Goal: Feedback & Contribution: Leave review/rating

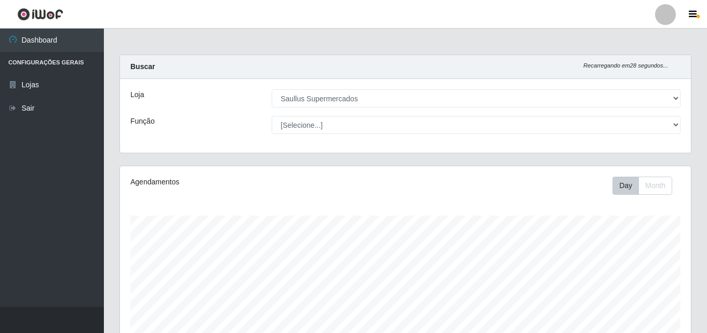
select select "423"
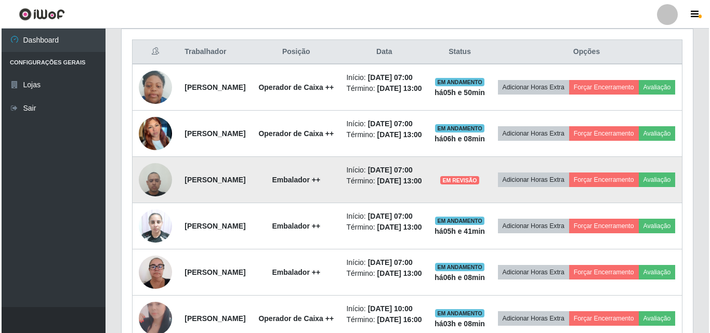
scroll to position [416, 0]
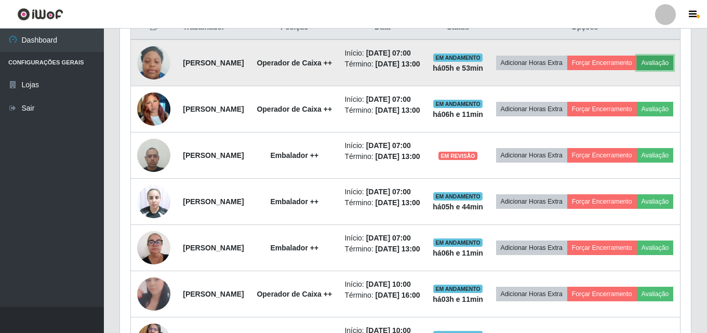
click at [637, 70] on button "Avaliação" at bounding box center [655, 63] width 37 height 15
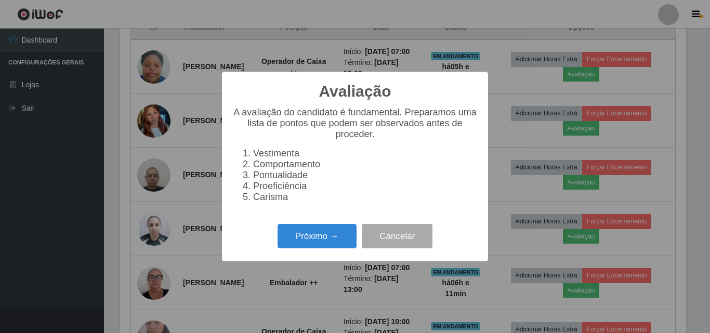
scroll to position [216, 566]
click at [302, 234] on button "Próximo →" at bounding box center [316, 236] width 79 height 24
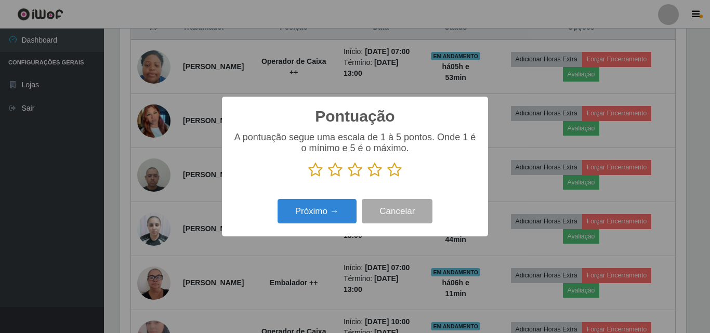
click at [317, 171] on icon at bounding box center [315, 170] width 15 height 16
click at [308, 178] on input "radio" at bounding box center [308, 178] width 0 height 0
click at [339, 170] on icon at bounding box center [335, 170] width 15 height 16
click at [328, 178] on input "radio" at bounding box center [328, 178] width 0 height 0
click at [339, 170] on icon at bounding box center [335, 170] width 15 height 16
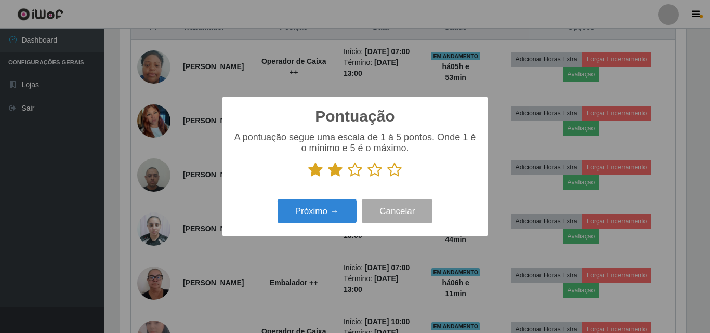
click at [328, 178] on input "radio" at bounding box center [328, 178] width 0 height 0
click at [356, 173] on icon at bounding box center [355, 170] width 15 height 16
click at [348, 178] on input "radio" at bounding box center [348, 178] width 0 height 0
click at [371, 170] on icon at bounding box center [374, 170] width 15 height 16
click at [367, 178] on input "radio" at bounding box center [367, 178] width 0 height 0
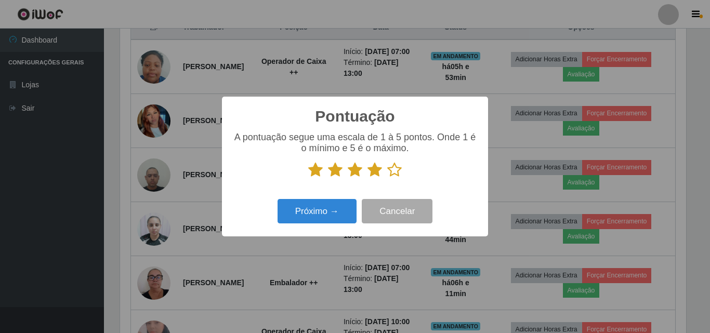
click at [394, 166] on icon at bounding box center [394, 170] width 15 height 16
click at [387, 178] on input "radio" at bounding box center [387, 178] width 0 height 0
click at [341, 213] on button "Próximo →" at bounding box center [316, 211] width 79 height 24
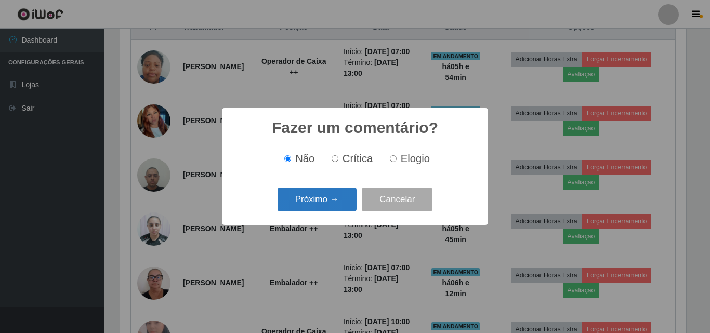
click at [317, 209] on button "Próximo →" at bounding box center [316, 200] width 79 height 24
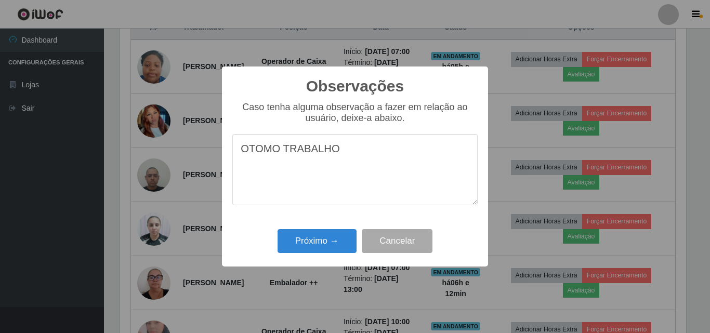
click at [260, 153] on textarea "OTOMO TRABALHO" at bounding box center [354, 169] width 245 height 71
type textarea "OTIMO TRABALHO"
click at [310, 233] on button "Próximo →" at bounding box center [316, 241] width 79 height 24
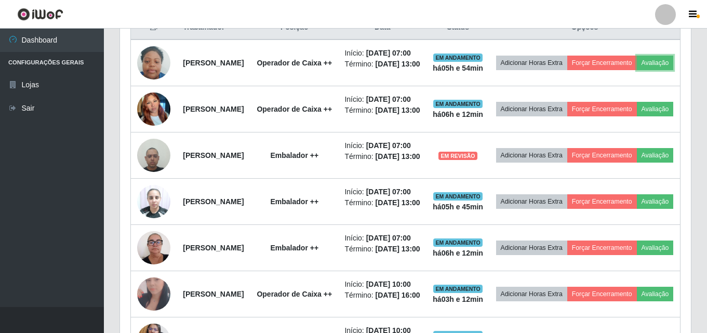
scroll to position [216, 571]
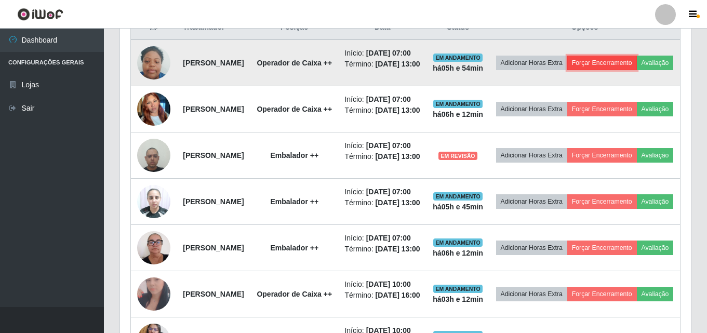
click at [637, 67] on button "Forçar Encerramento" at bounding box center [602, 63] width 70 height 15
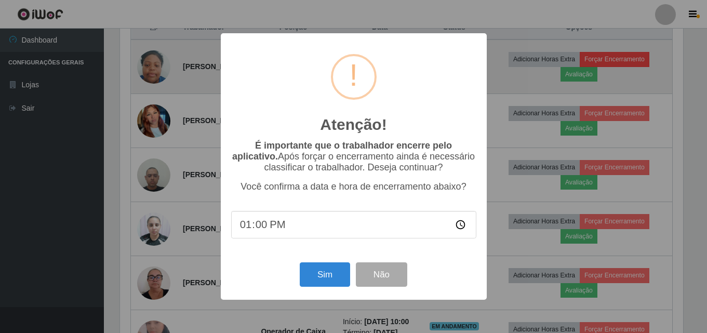
scroll to position [216, 566]
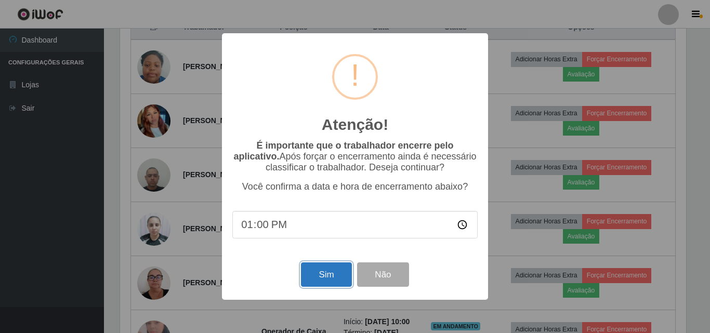
click at [333, 273] on button "Sim" at bounding box center [326, 274] width 50 height 24
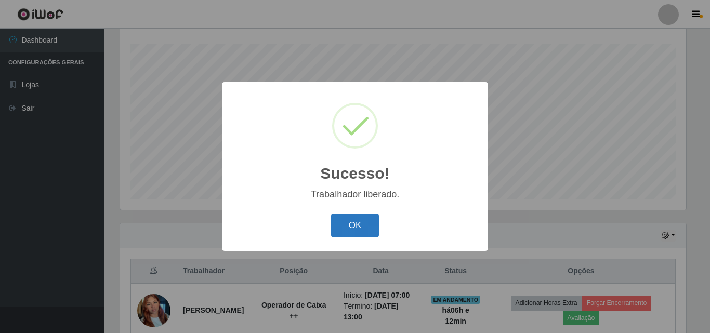
click at [347, 220] on button "OK" at bounding box center [355, 226] width 48 height 24
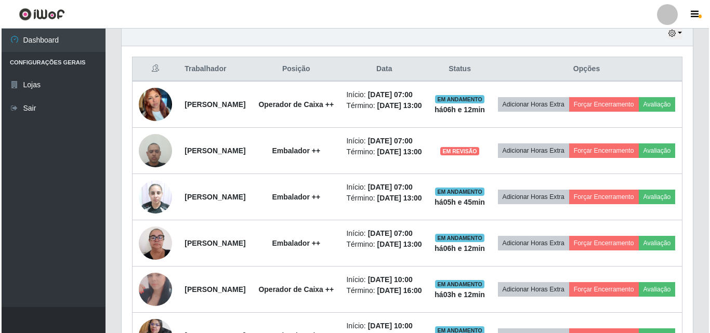
scroll to position [380, 0]
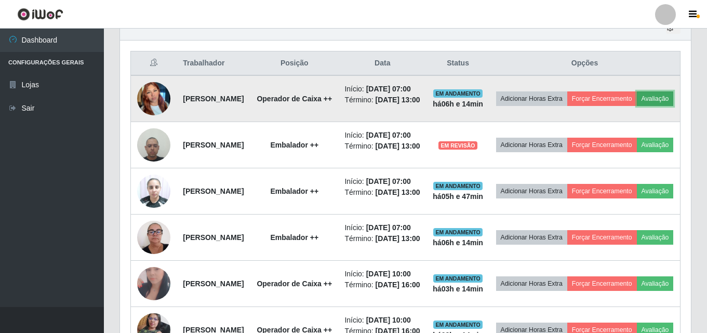
click at [637, 106] on button "Avaliação" at bounding box center [655, 98] width 37 height 15
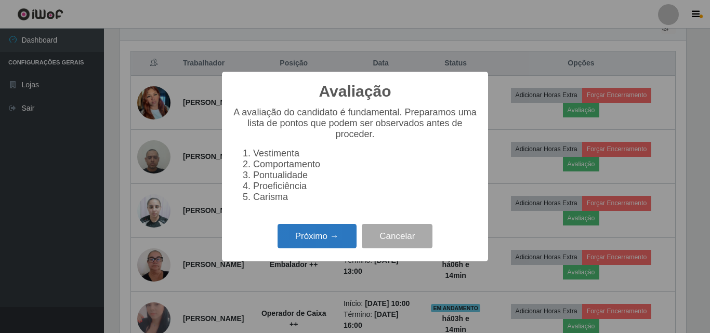
click at [327, 246] on button "Próximo →" at bounding box center [316, 236] width 79 height 24
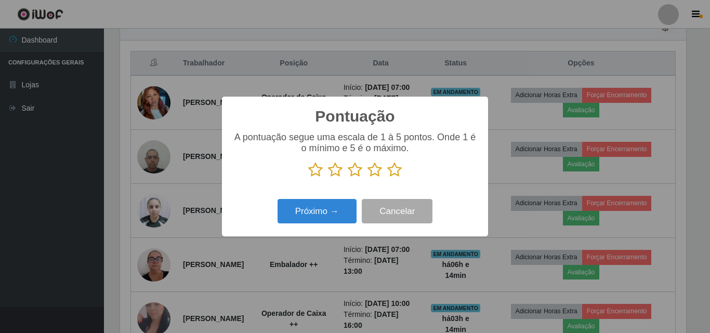
click at [312, 173] on icon at bounding box center [315, 170] width 15 height 16
click at [308, 178] on input "radio" at bounding box center [308, 178] width 0 height 0
click at [335, 175] on icon at bounding box center [335, 170] width 15 height 16
click at [328, 178] on input "radio" at bounding box center [328, 178] width 0 height 0
click at [355, 169] on icon at bounding box center [355, 170] width 15 height 16
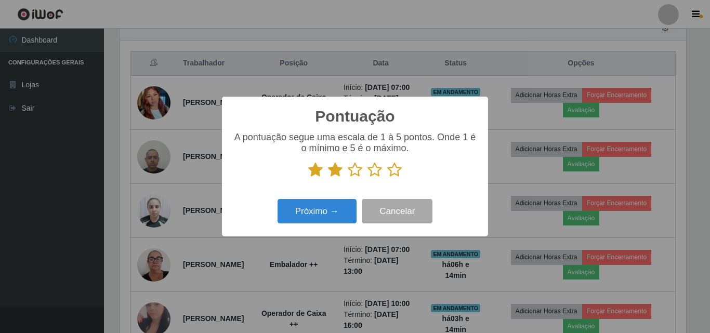
click at [348, 178] on input "radio" at bounding box center [348, 178] width 0 height 0
click at [375, 171] on icon at bounding box center [374, 170] width 15 height 16
click at [367, 178] on input "radio" at bounding box center [367, 178] width 0 height 0
click at [394, 171] on icon at bounding box center [394, 170] width 15 height 16
click at [387, 178] on input "radio" at bounding box center [387, 178] width 0 height 0
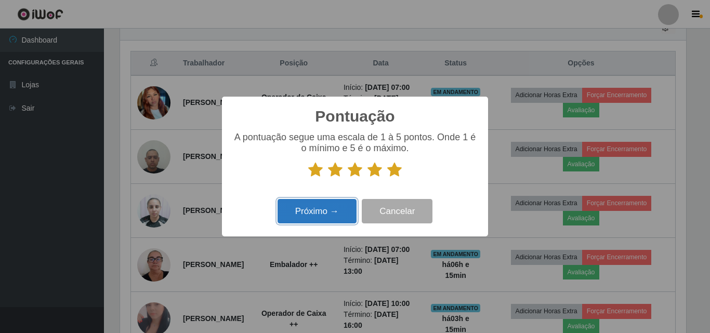
click at [328, 209] on button "Próximo →" at bounding box center [316, 211] width 79 height 24
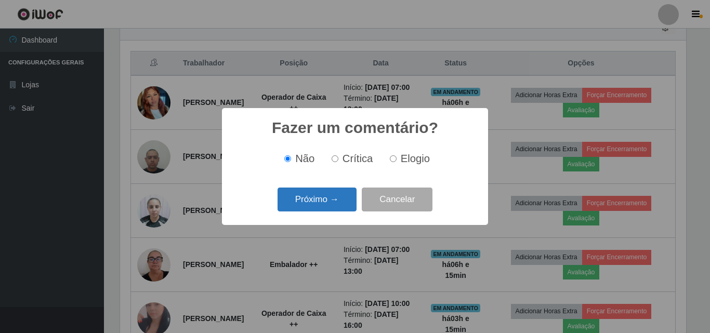
click at [327, 209] on button "Próximo →" at bounding box center [316, 200] width 79 height 24
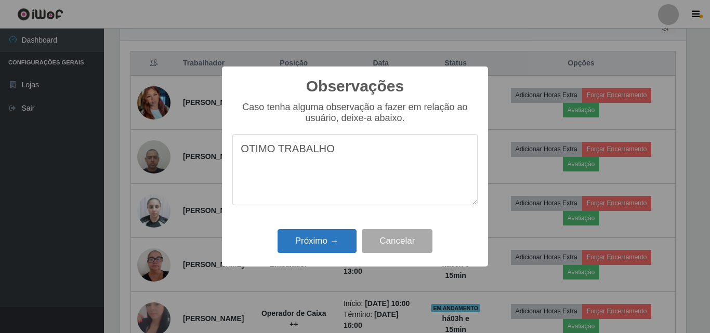
type textarea "OTIMO TRABALHO"
click at [328, 236] on button "Próximo →" at bounding box center [316, 241] width 79 height 24
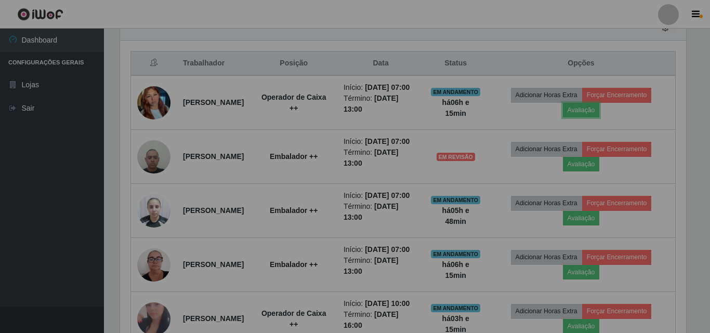
scroll to position [216, 571]
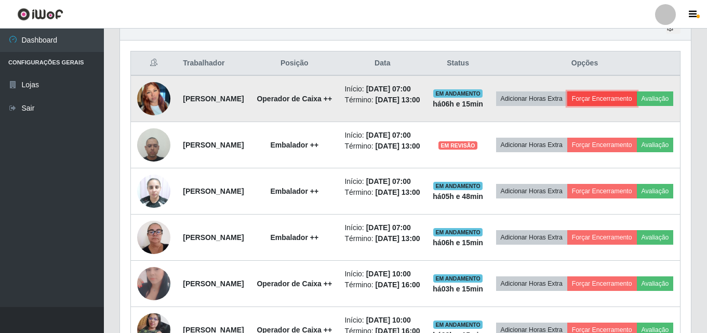
click at [630, 98] on button "Forçar Encerramento" at bounding box center [602, 98] width 70 height 15
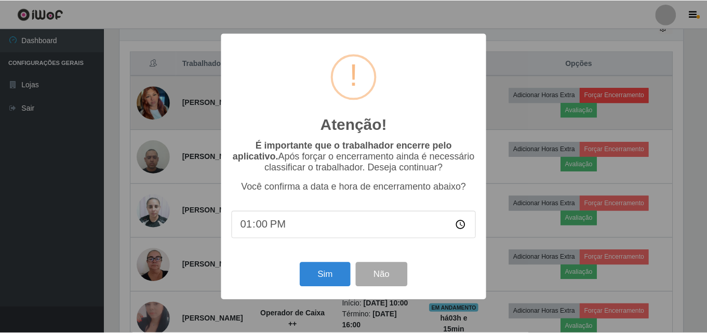
scroll to position [216, 566]
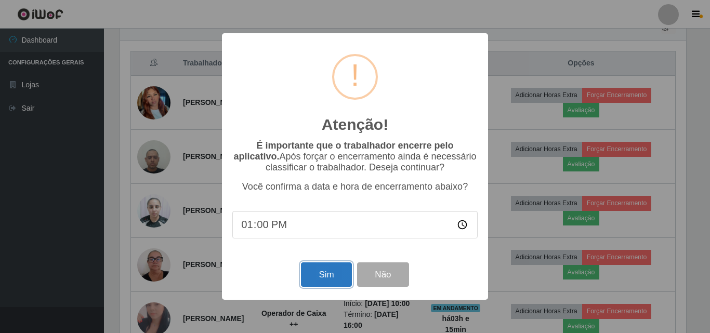
click at [315, 281] on button "Sim" at bounding box center [326, 274] width 50 height 24
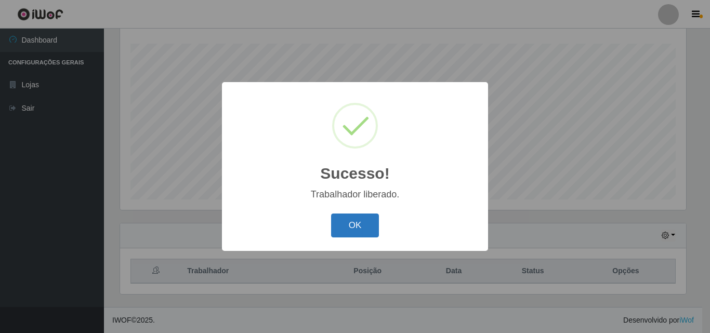
click at [365, 220] on button "OK" at bounding box center [355, 226] width 48 height 24
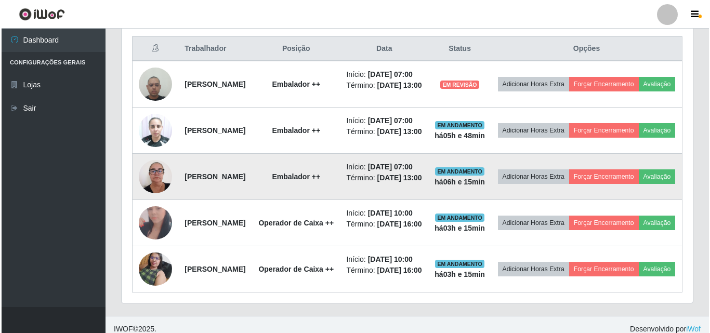
scroll to position [380, 0]
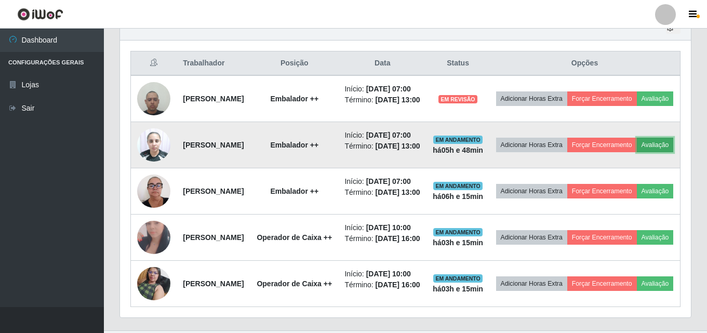
click at [637, 152] on button "Avaliação" at bounding box center [655, 145] width 37 height 15
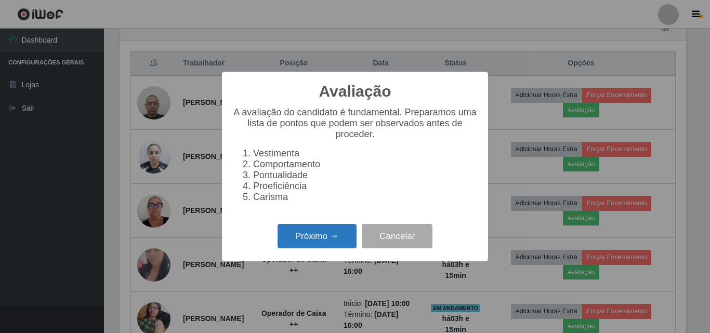
click at [336, 238] on button "Próximo →" at bounding box center [316, 236] width 79 height 24
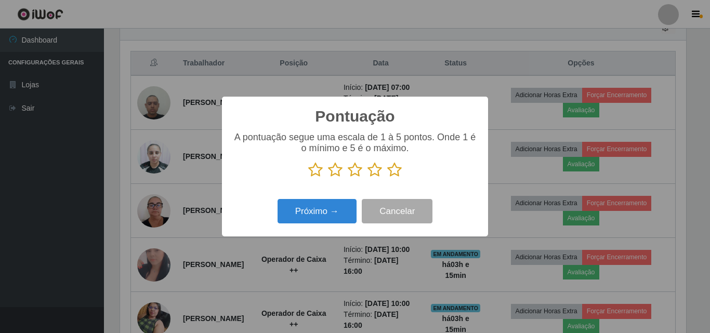
click at [310, 170] on icon at bounding box center [315, 170] width 15 height 16
click at [308, 178] on input "radio" at bounding box center [308, 178] width 0 height 0
click at [336, 173] on icon at bounding box center [335, 170] width 15 height 16
click at [328, 178] on input "radio" at bounding box center [328, 178] width 0 height 0
click at [356, 173] on icon at bounding box center [355, 170] width 15 height 16
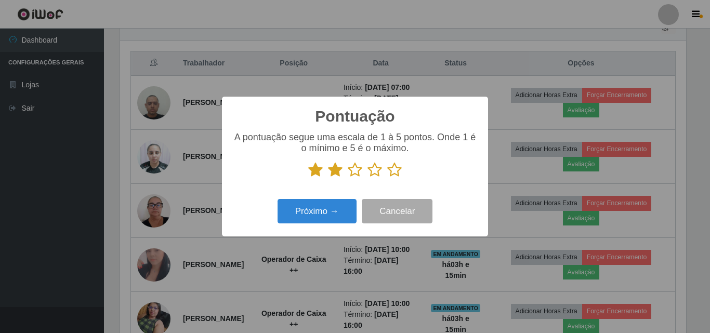
click at [348, 178] on input "radio" at bounding box center [348, 178] width 0 height 0
click at [377, 176] on icon at bounding box center [374, 170] width 15 height 16
click at [367, 178] on input "radio" at bounding box center [367, 178] width 0 height 0
click at [390, 171] on icon at bounding box center [394, 170] width 15 height 16
click at [387, 178] on input "radio" at bounding box center [387, 178] width 0 height 0
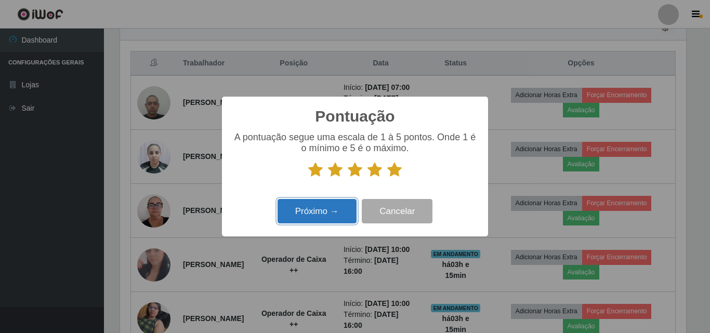
click at [316, 211] on button "Próximo →" at bounding box center [316, 211] width 79 height 24
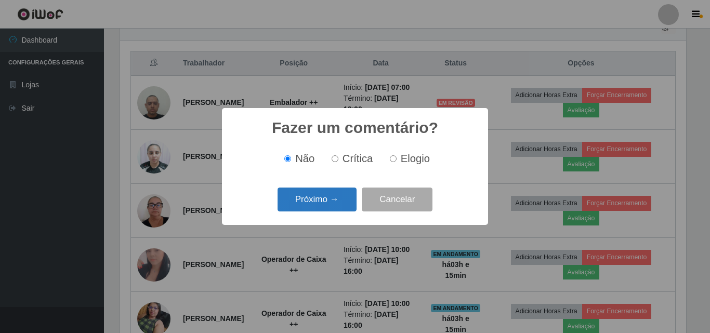
click at [326, 198] on button "Próximo →" at bounding box center [316, 200] width 79 height 24
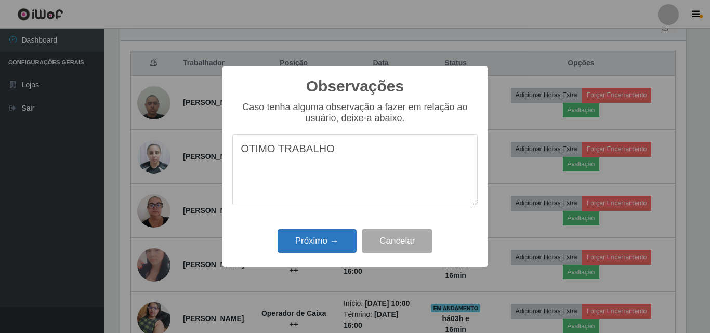
type textarea "OTIMO TRABALHO"
click at [341, 246] on button "Próximo →" at bounding box center [316, 241] width 79 height 24
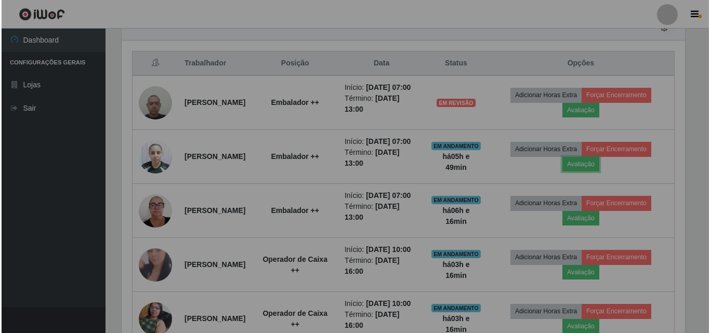
scroll to position [216, 571]
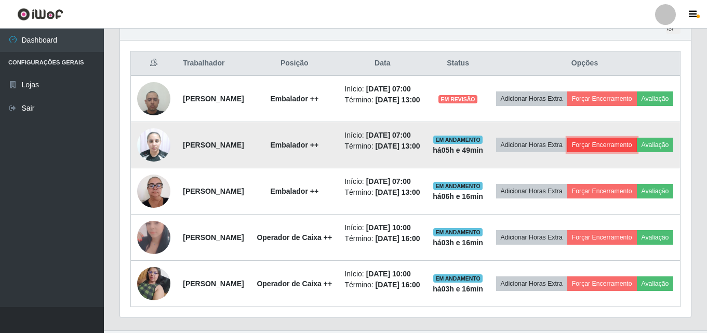
click at [619, 152] on button "Forçar Encerramento" at bounding box center [602, 145] width 70 height 15
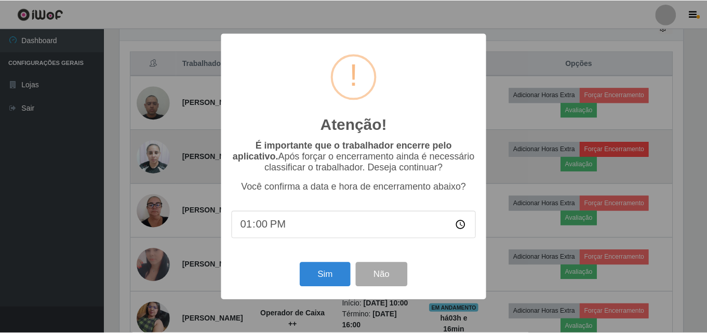
scroll to position [216, 566]
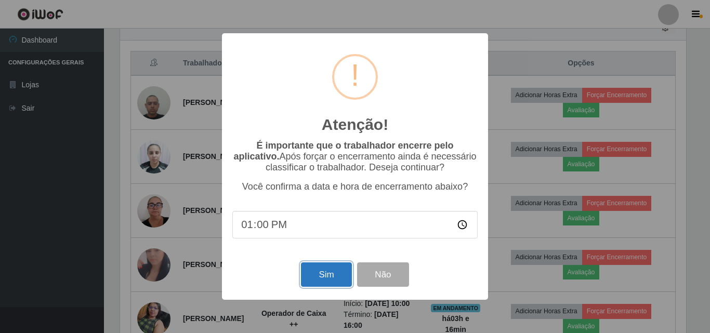
click at [321, 270] on button "Sim" at bounding box center [326, 274] width 50 height 24
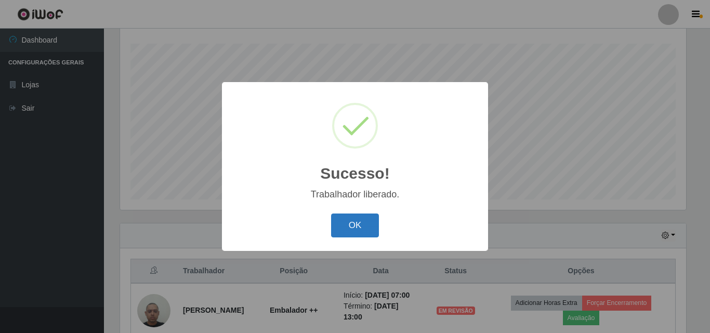
click at [346, 217] on button "OK" at bounding box center [355, 226] width 48 height 24
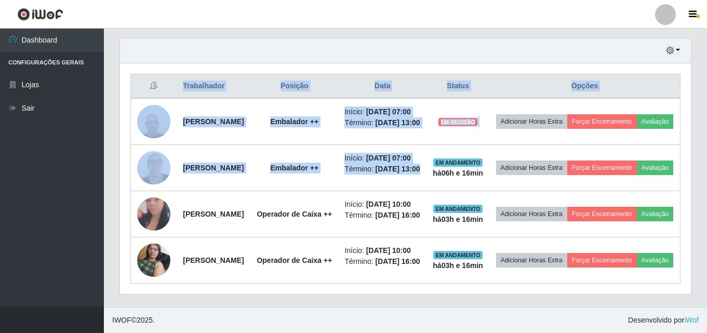
scroll to position [0, 0]
drag, startPoint x: 574, startPoint y: 87, endPoint x: 709, endPoint y: -5, distance: 163.1
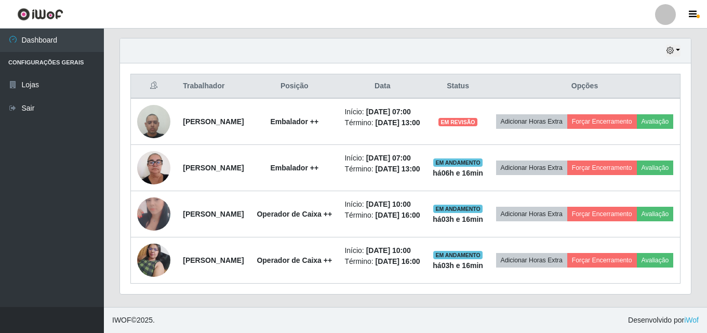
click at [312, 43] on div "Hoje 1 dia 3 dias 1 Semana Não encerrados" at bounding box center [405, 50] width 571 height 25
